Goal: Navigation & Orientation: Find specific page/section

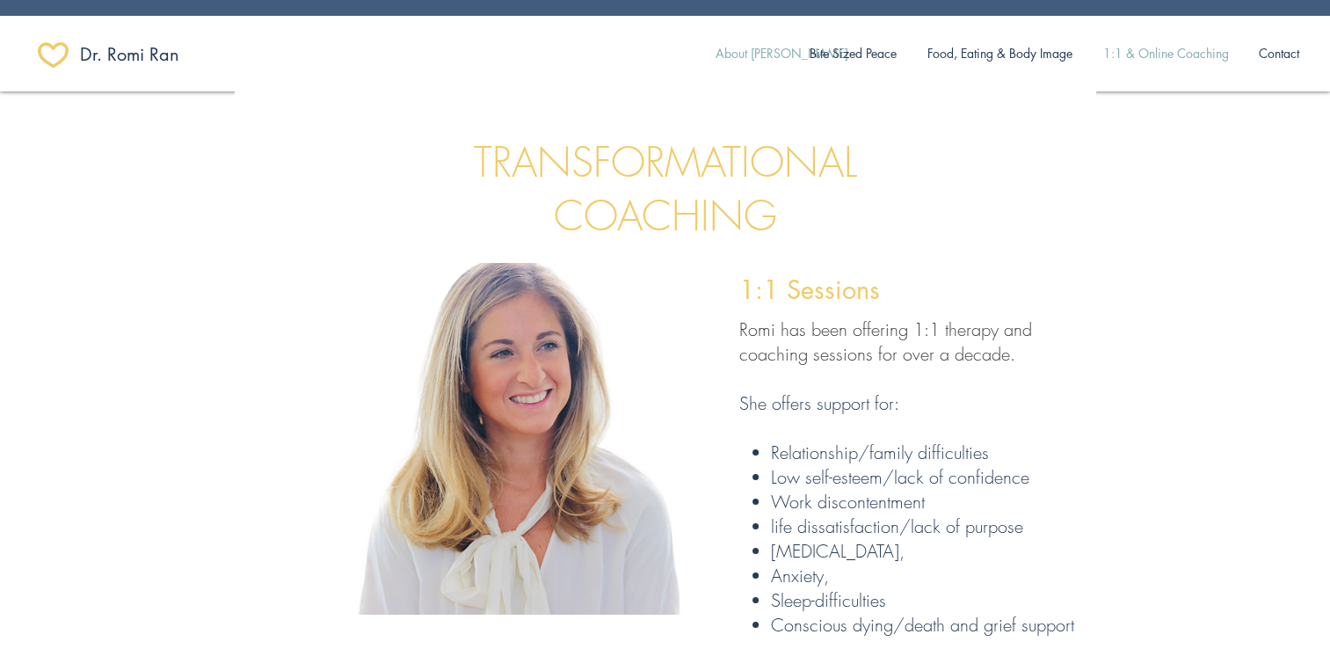
click at [747, 59] on p "About [PERSON_NAME]" at bounding box center [782, 53] width 150 height 37
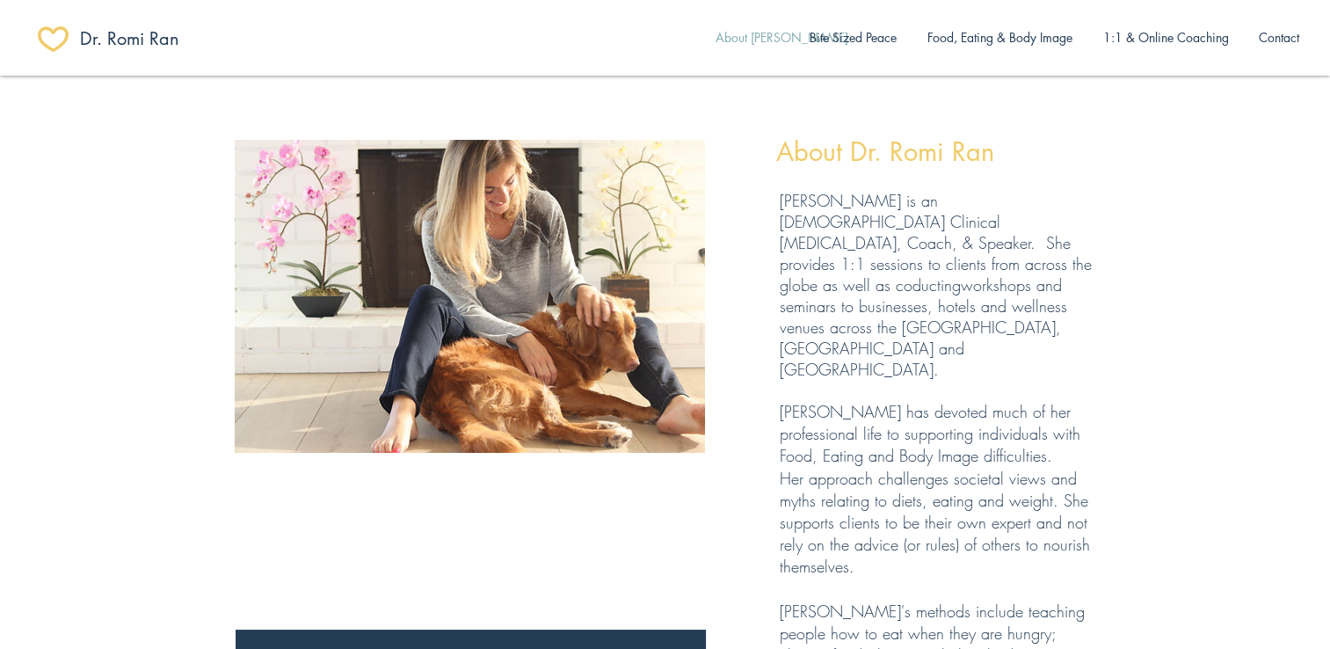
scroll to position [12, 0]
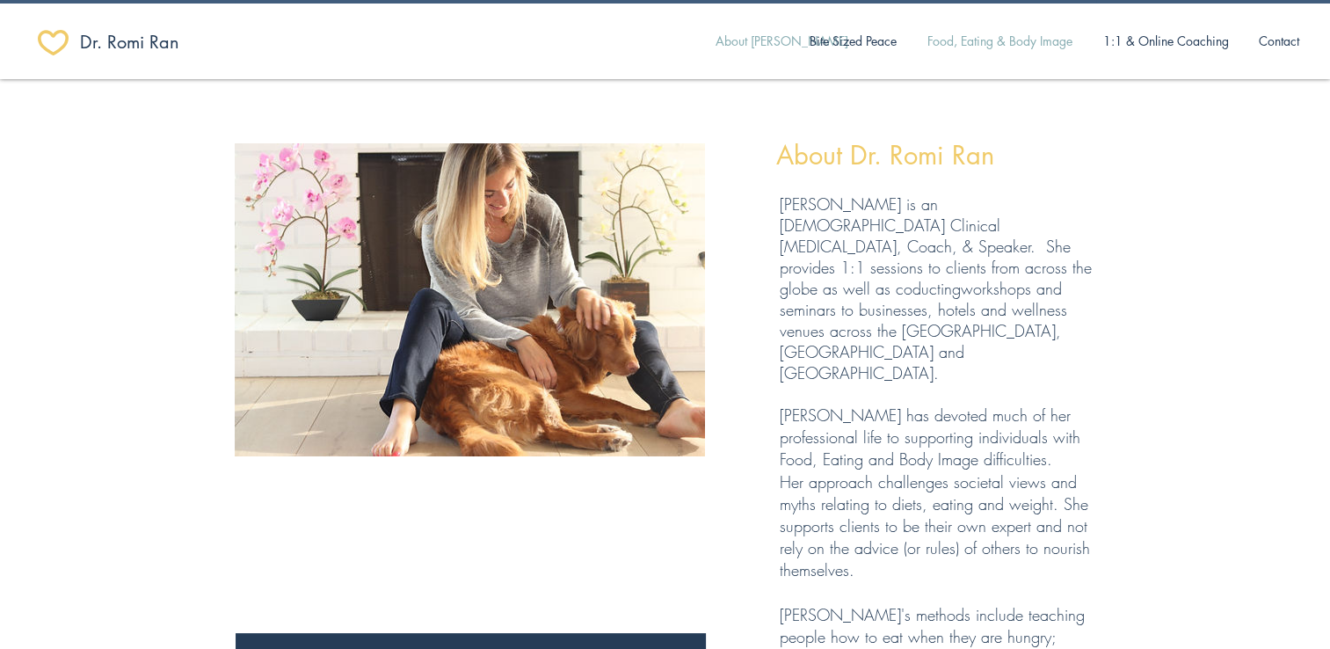
click at [993, 50] on p "Food, Eating & Body Image" at bounding box center [999, 41] width 163 height 37
